Goal: Information Seeking & Learning: Check status

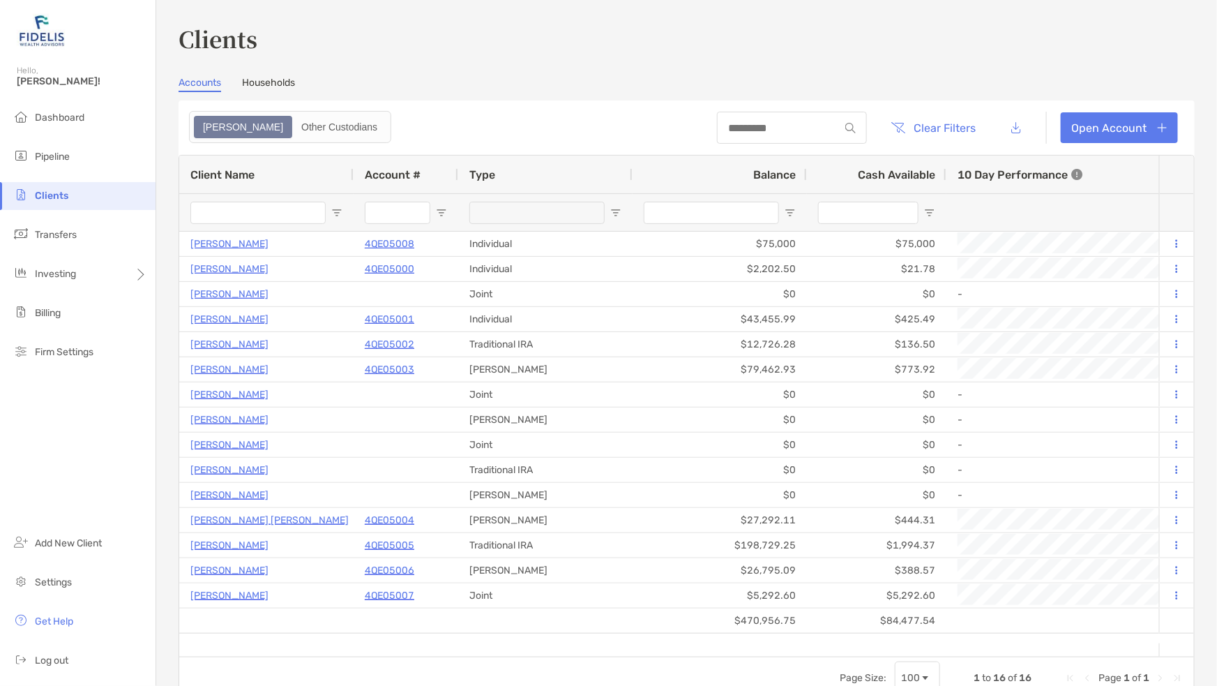
click at [50, 193] on span "Clients" at bounding box center [51, 196] width 33 height 12
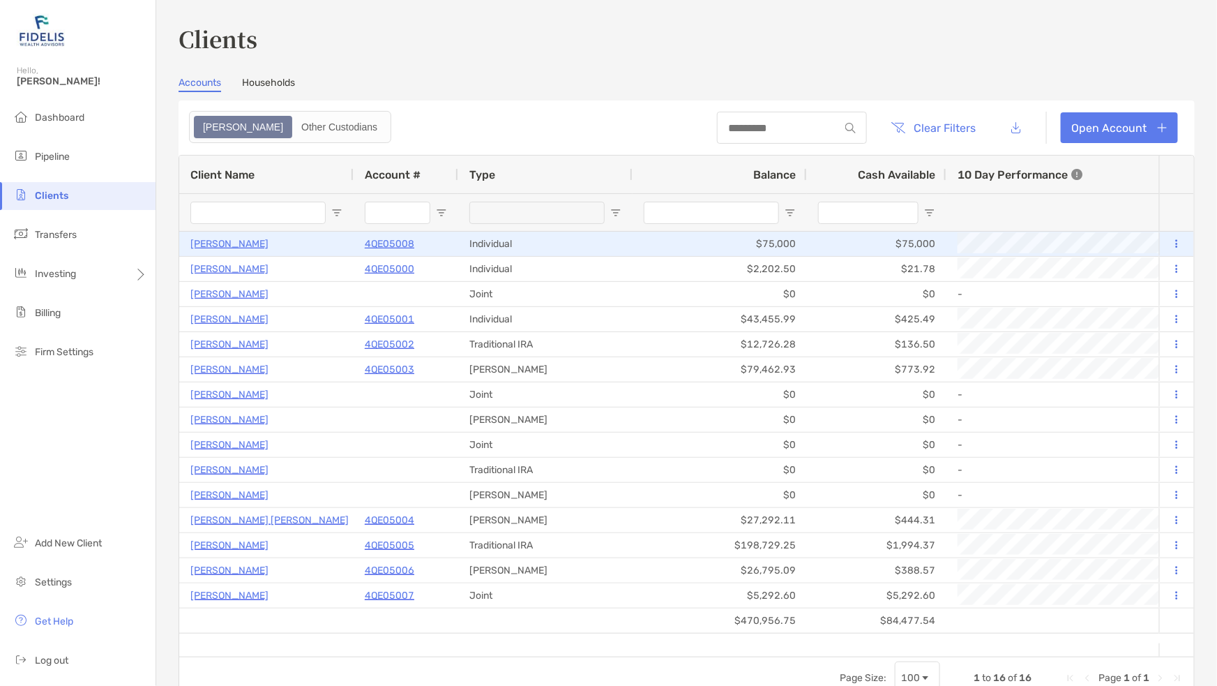
click at [390, 241] on p "4QE05008" at bounding box center [390, 243] width 50 height 17
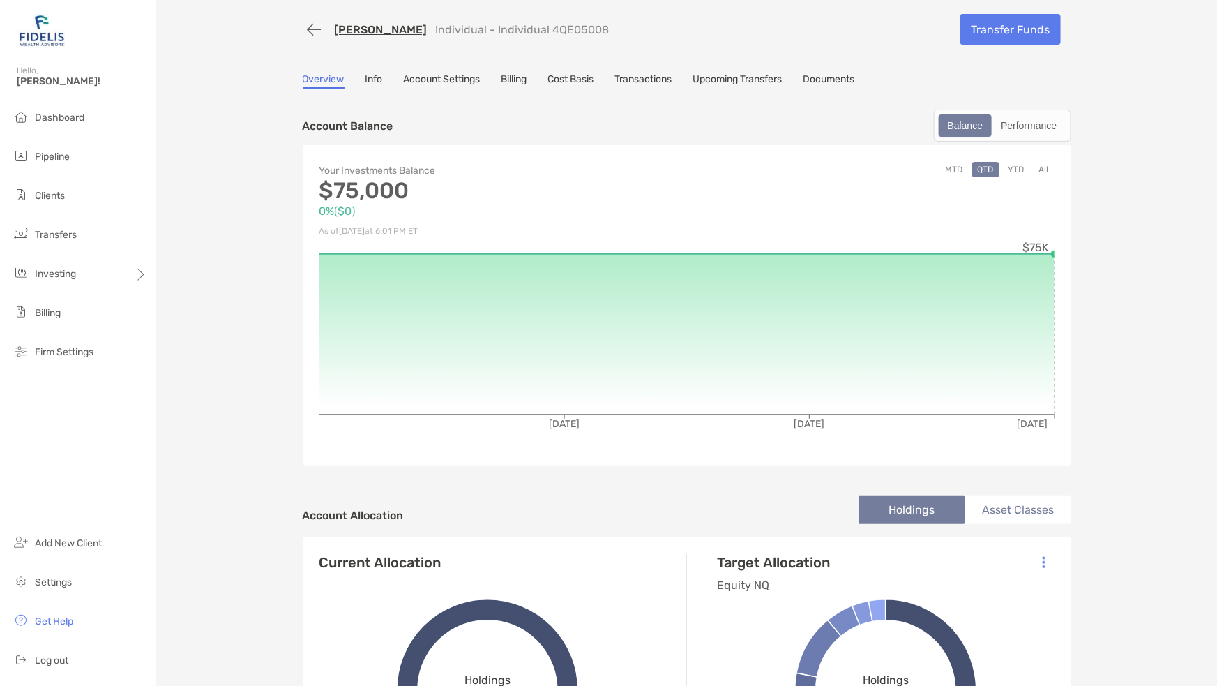
click at [370, 74] on link "Info" at bounding box center [374, 80] width 17 height 15
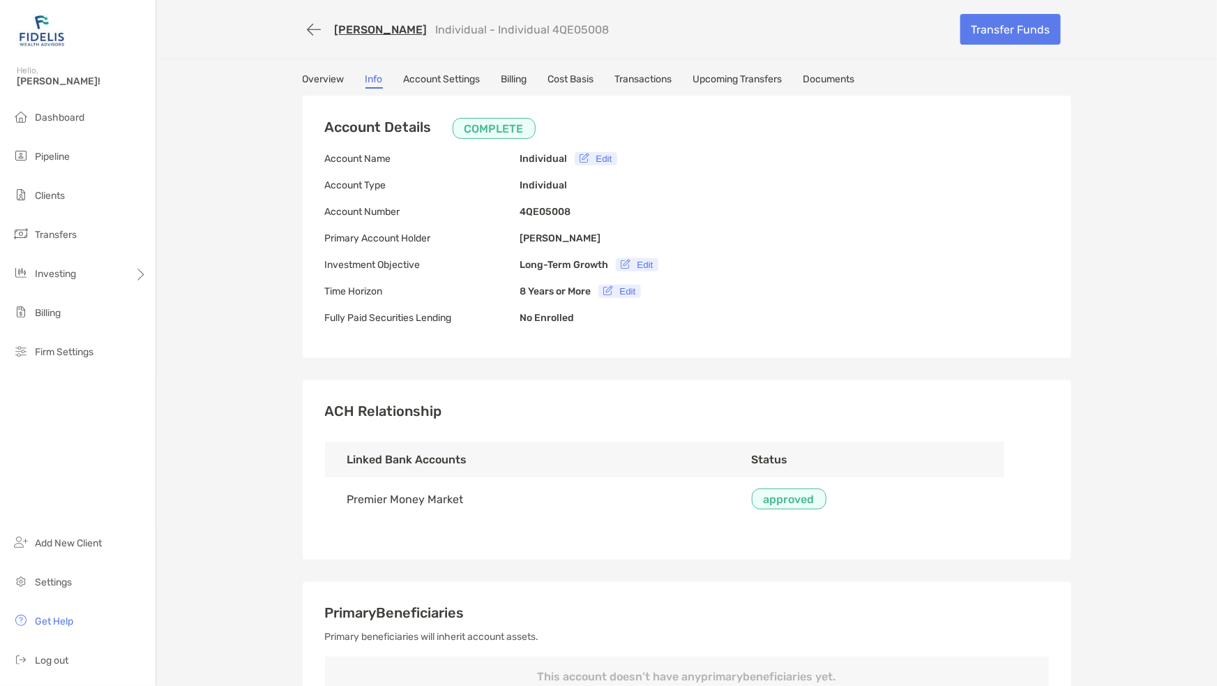
type input "**********"
click at [431, 75] on link "Account Settings" at bounding box center [442, 80] width 77 height 15
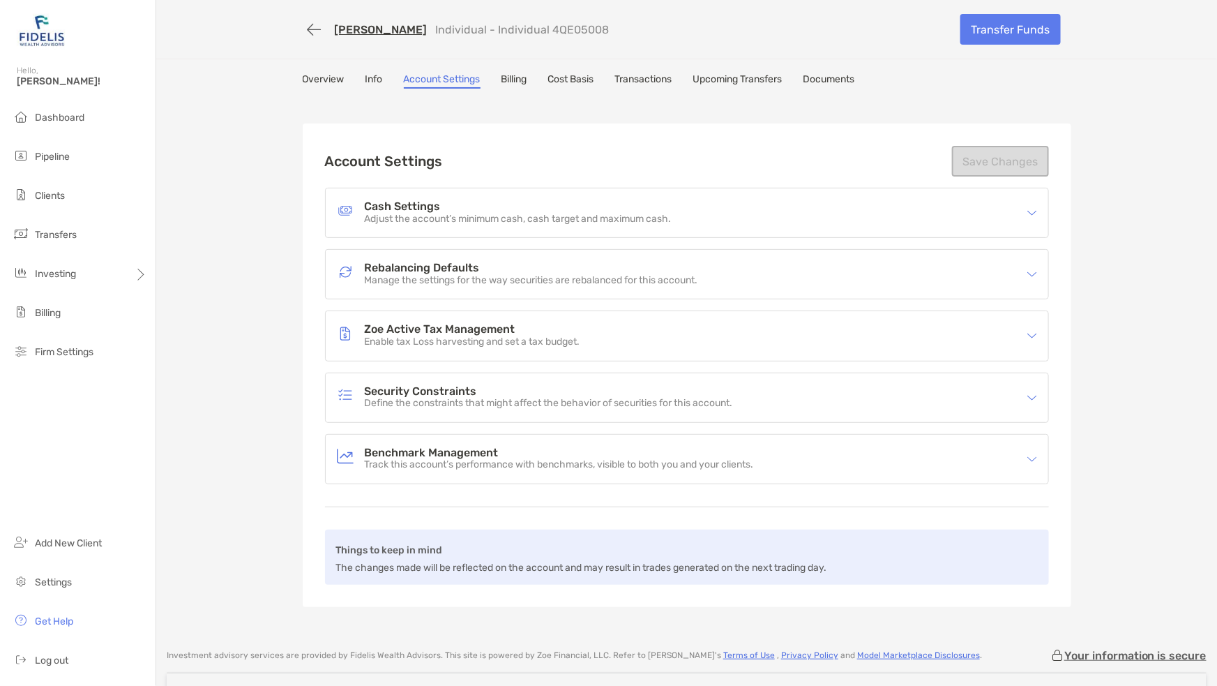
click at [667, 84] on link "Transactions" at bounding box center [643, 80] width 57 height 15
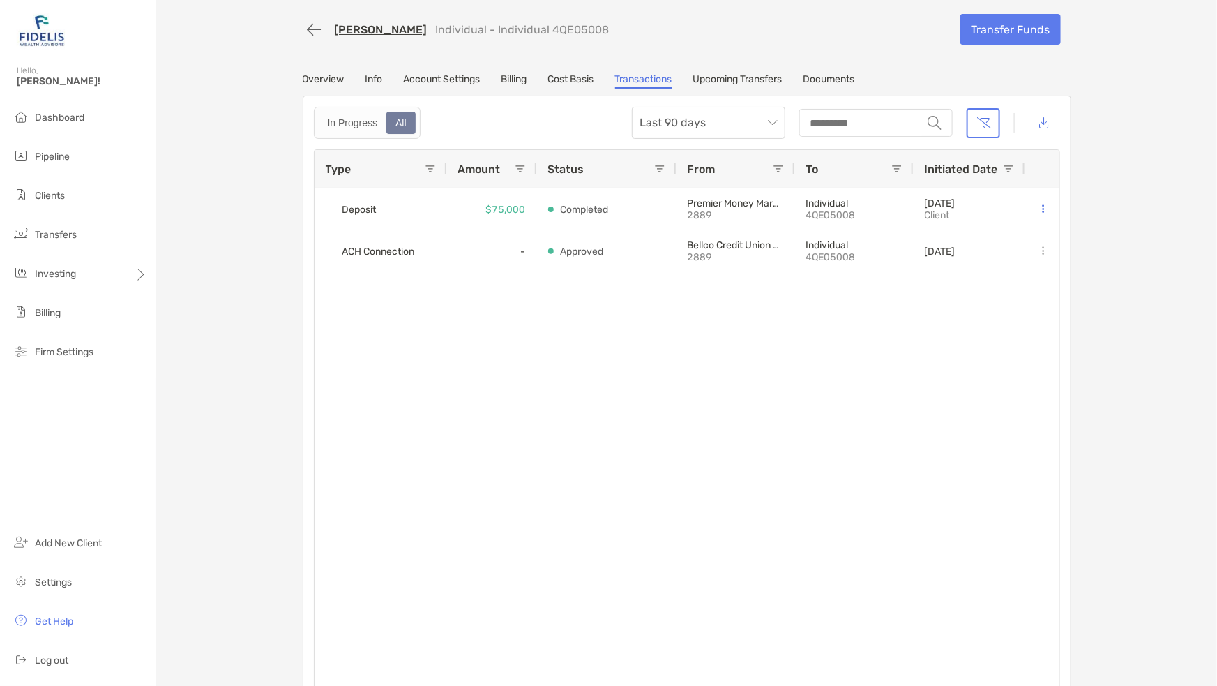
click at [736, 76] on link "Upcoming Transfers" at bounding box center [737, 80] width 89 height 15
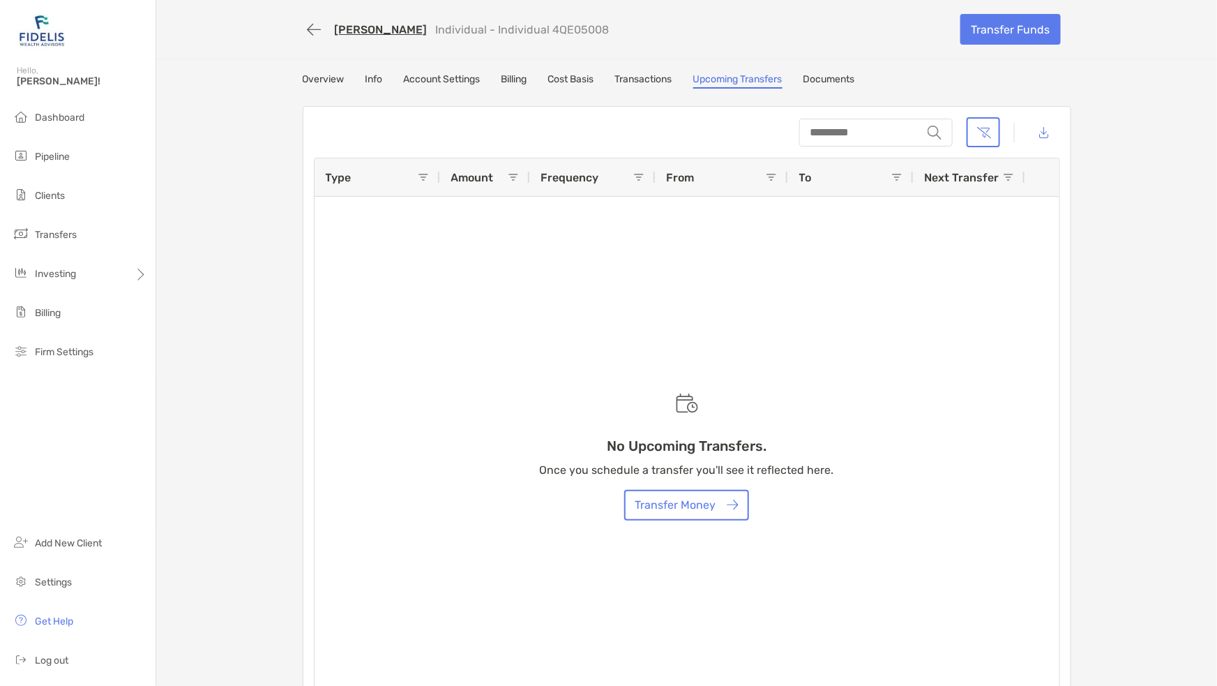
click at [833, 80] on link "Documents" at bounding box center [830, 80] width 52 height 15
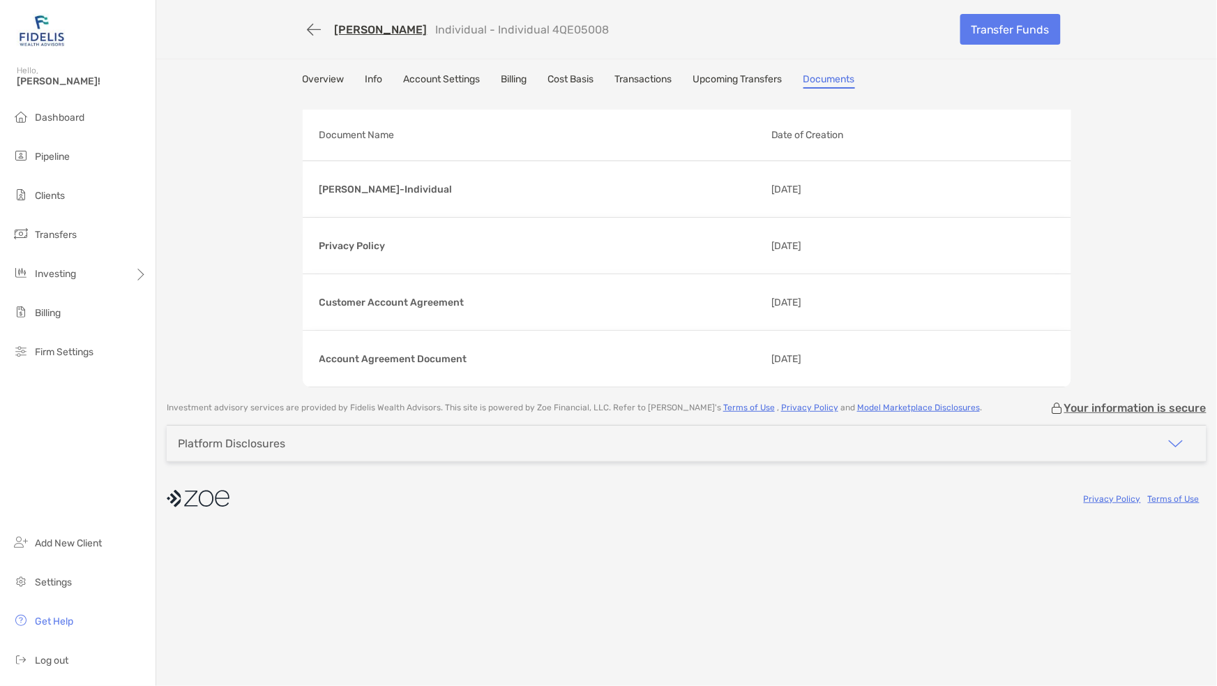
click at [559, 75] on link "Cost Basis" at bounding box center [571, 80] width 46 height 15
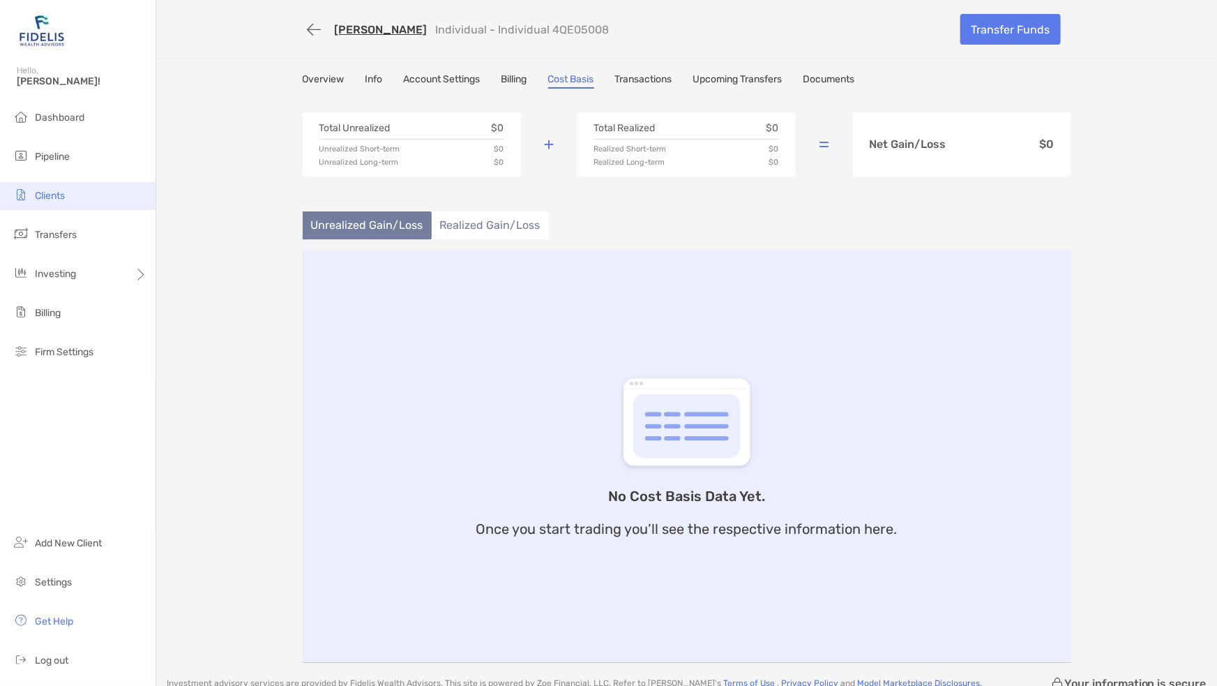
click at [50, 197] on span "Clients" at bounding box center [50, 196] width 30 height 12
